Goal: Use online tool/utility

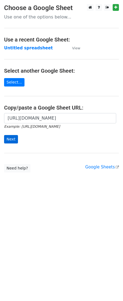
scroll to position [0, 124]
type input "[URL][DOMAIN_NAME]"
click at [6, 140] on input "Next" at bounding box center [11, 139] width 14 height 8
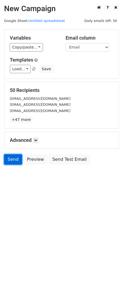
click at [12, 161] on link "Send" at bounding box center [13, 159] width 18 height 10
click at [11, 161] on link "Send" at bounding box center [13, 159] width 18 height 10
